Goal: Check status: Check status

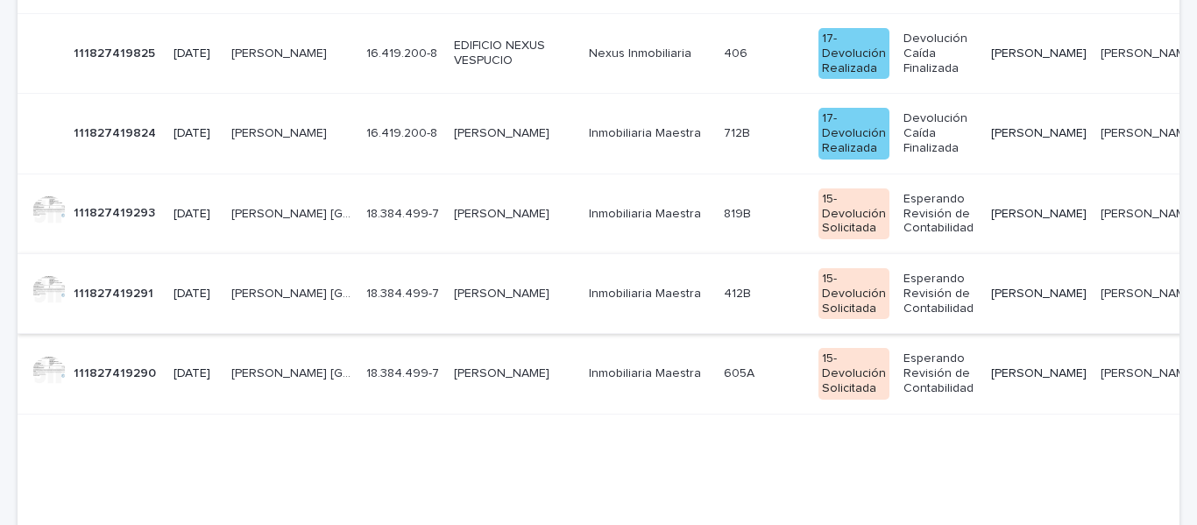
scroll to position [59, 0]
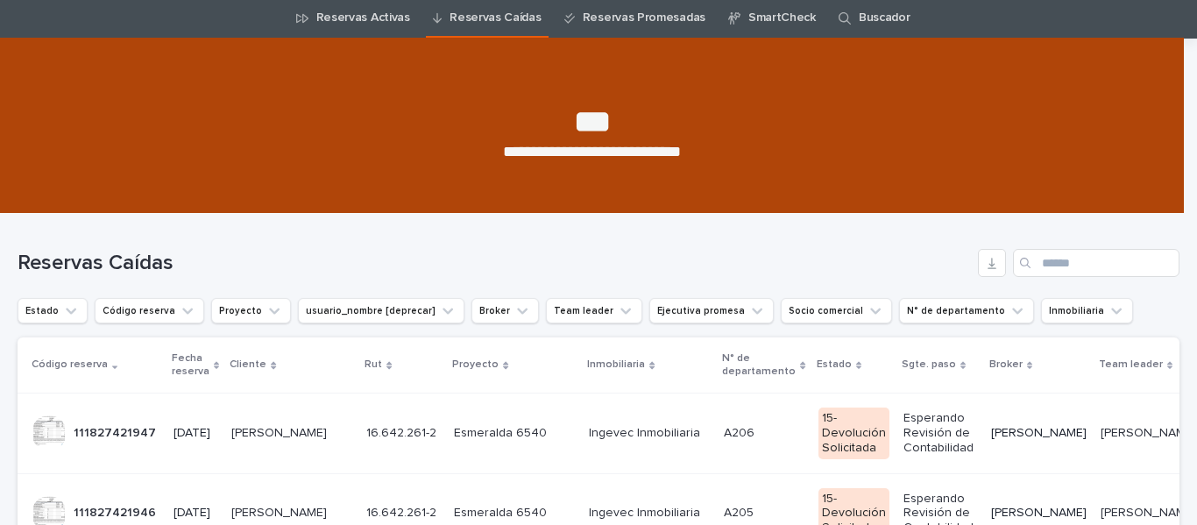
click at [334, 39] on link "Reservas Activas" at bounding box center [363, 17] width 94 height 41
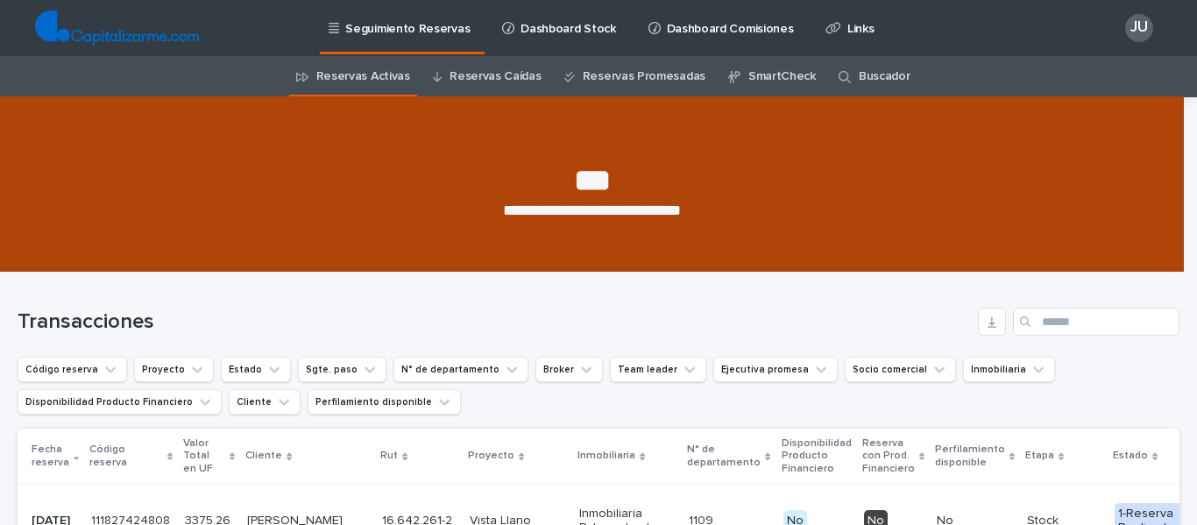
click at [354, 70] on link "Reservas Activas" at bounding box center [363, 76] width 94 height 41
click at [363, 76] on link "Reservas Activas" at bounding box center [363, 76] width 94 height 41
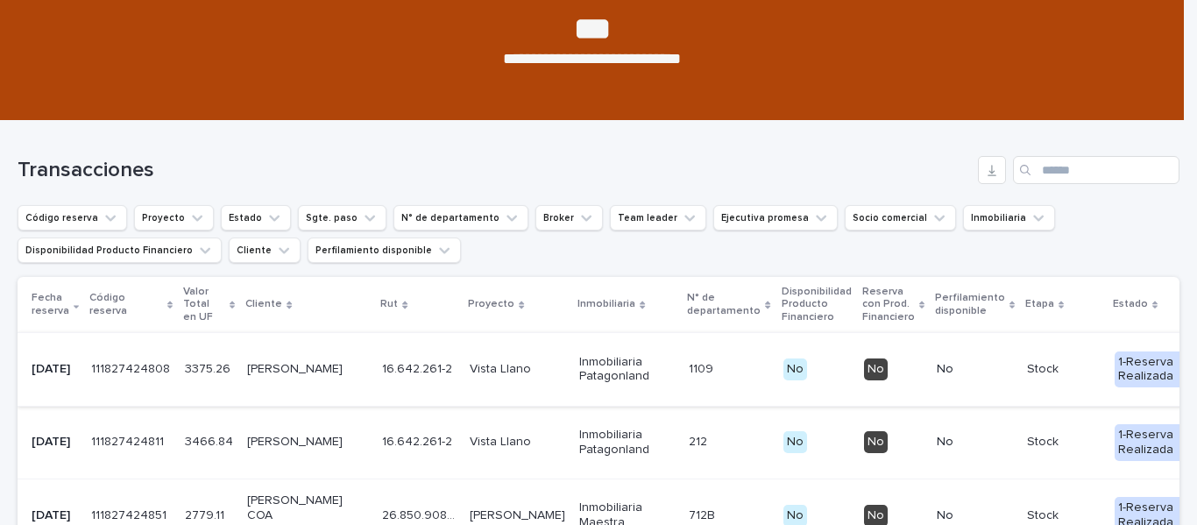
scroll to position [175, 0]
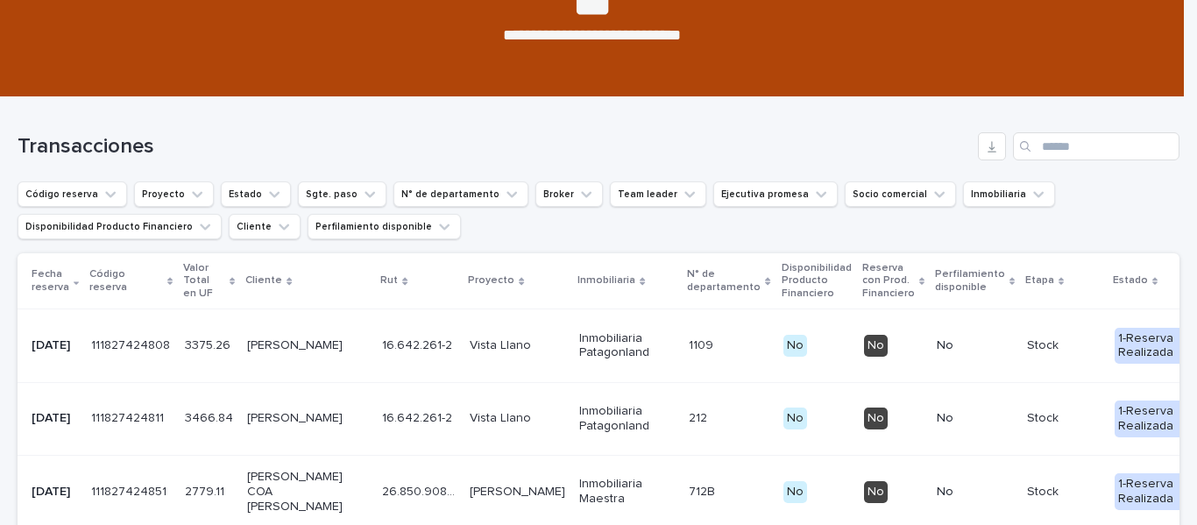
click at [265, 350] on p "[PERSON_NAME]" at bounding box center [307, 345] width 121 height 15
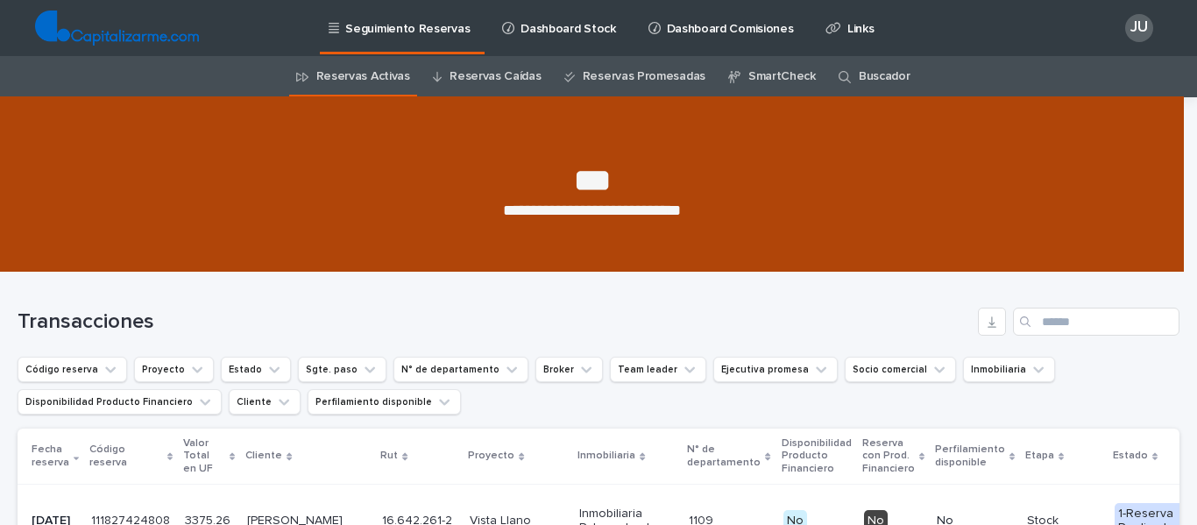
click at [478, 73] on link "Reservas Caídas" at bounding box center [494, 76] width 91 height 41
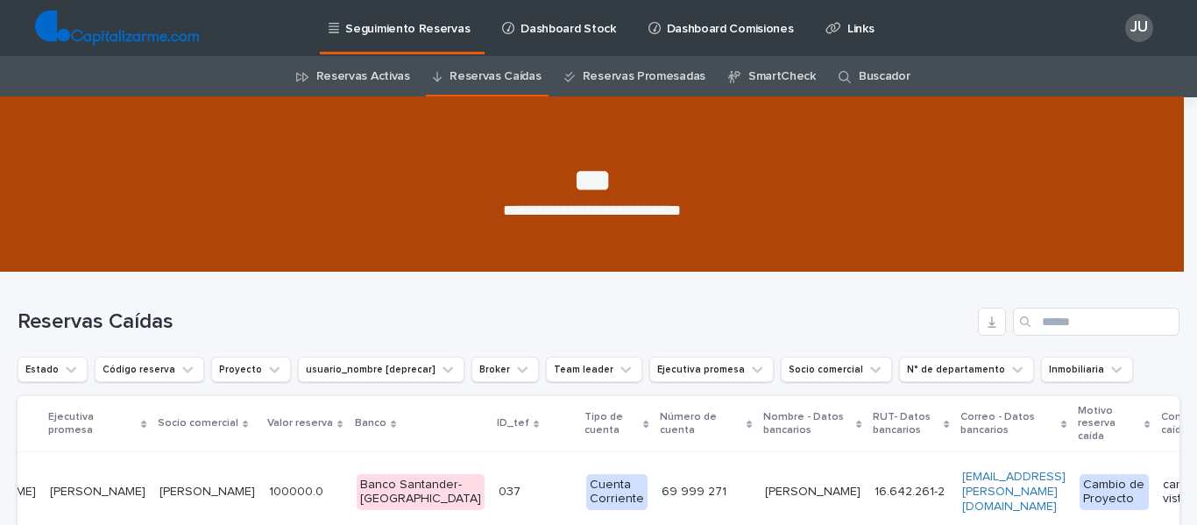
click at [353, 74] on link "Reservas Activas" at bounding box center [363, 76] width 94 height 41
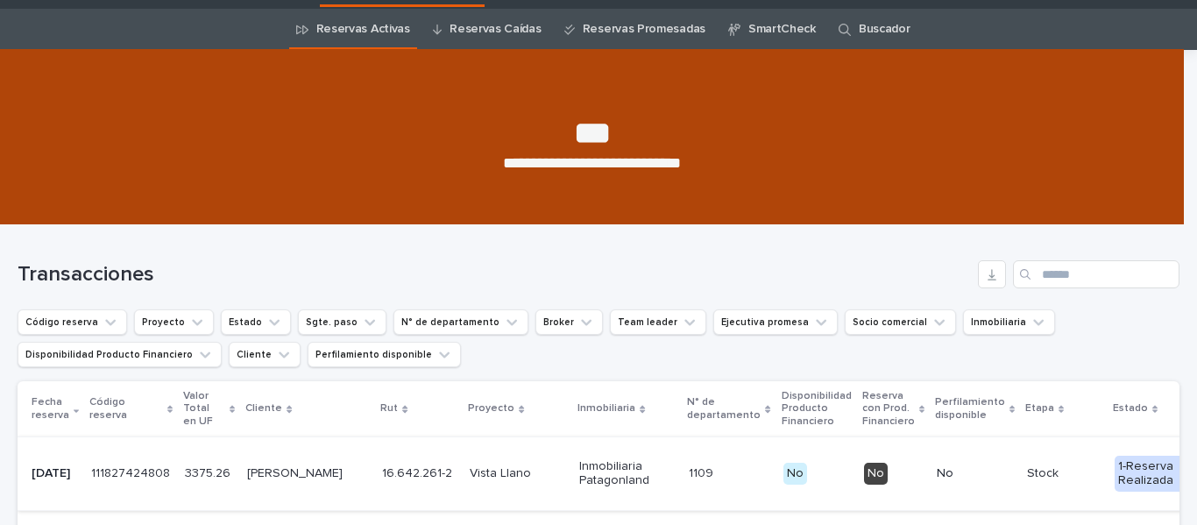
scroll to position [175, 0]
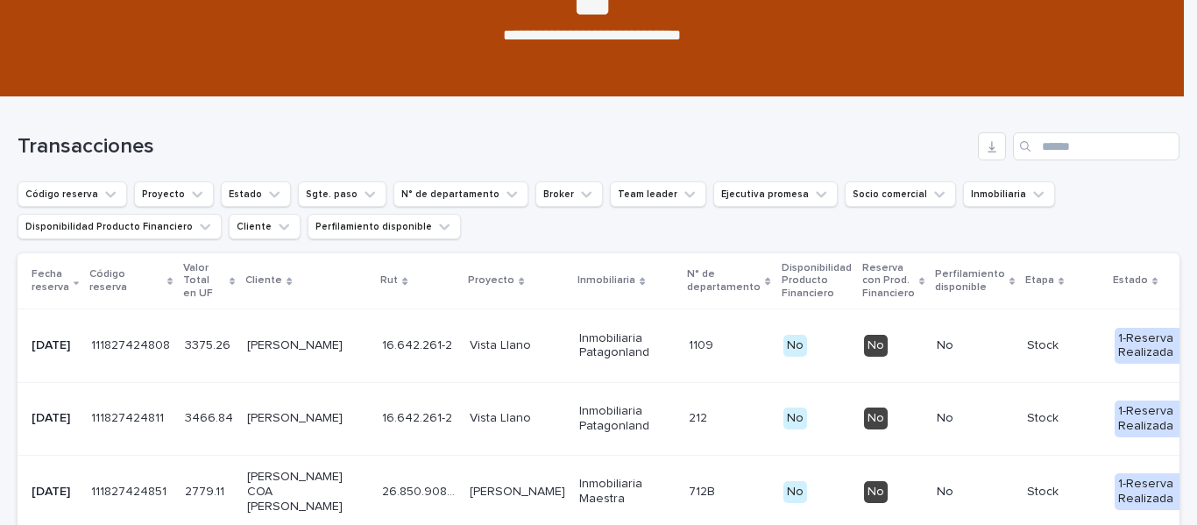
click at [260, 343] on p "[PERSON_NAME]" at bounding box center [307, 345] width 121 height 15
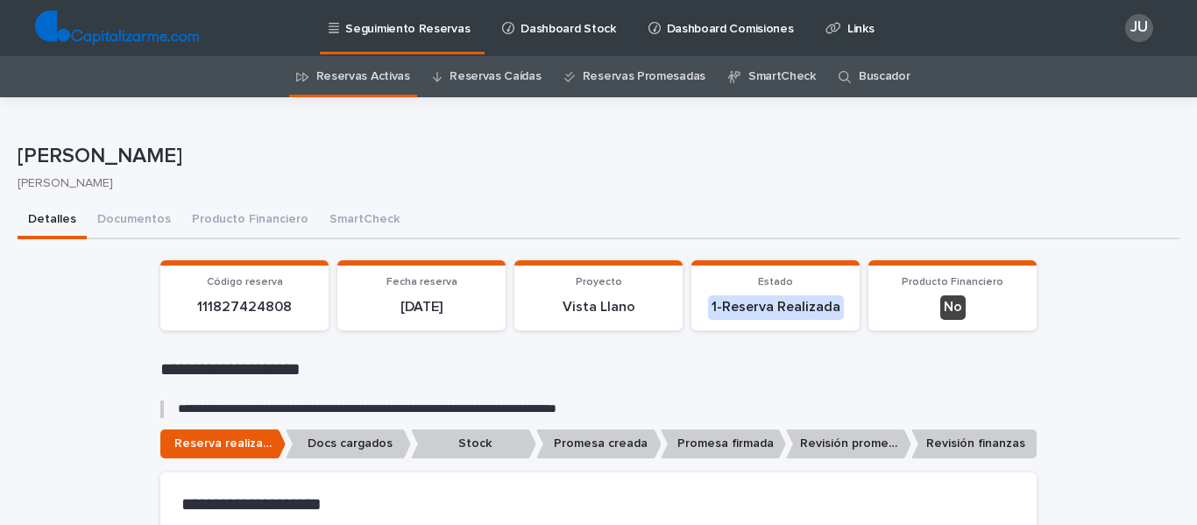
click at [505, 79] on link "Reservas Caídas" at bounding box center [494, 76] width 91 height 41
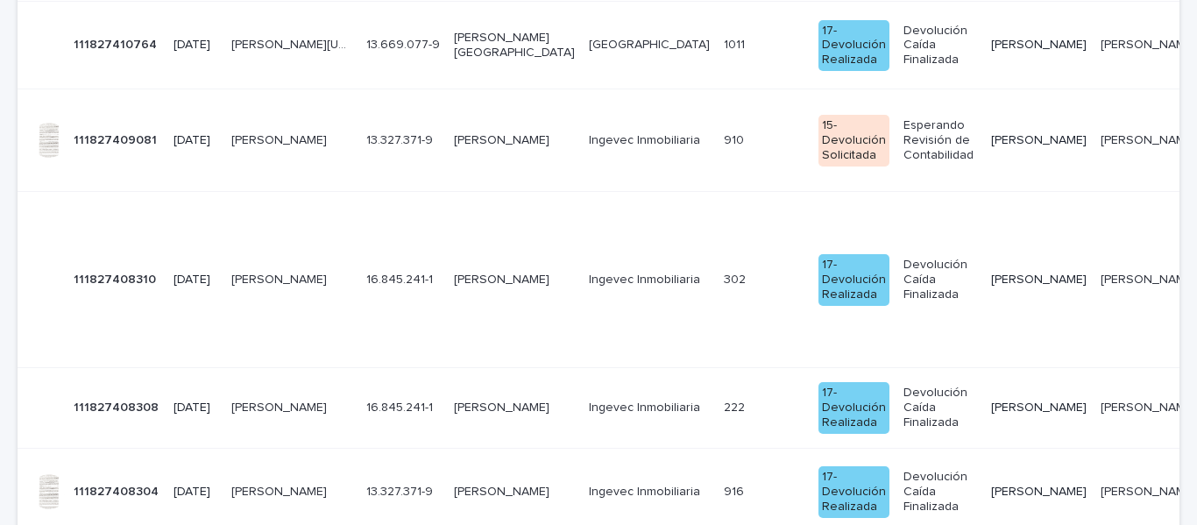
scroll to position [2716, 0]
